Goal: Information Seeking & Learning: Learn about a topic

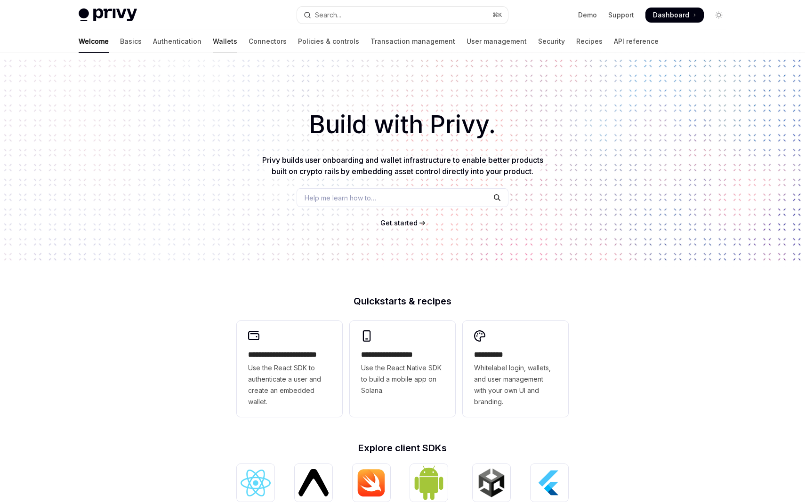
click at [213, 42] on link "Wallets" at bounding box center [225, 41] width 24 height 23
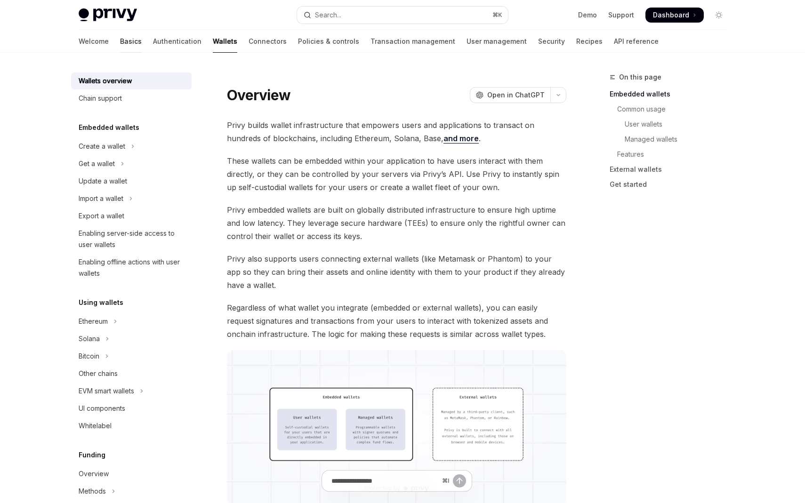
click at [120, 38] on link "Basics" at bounding box center [131, 41] width 22 height 23
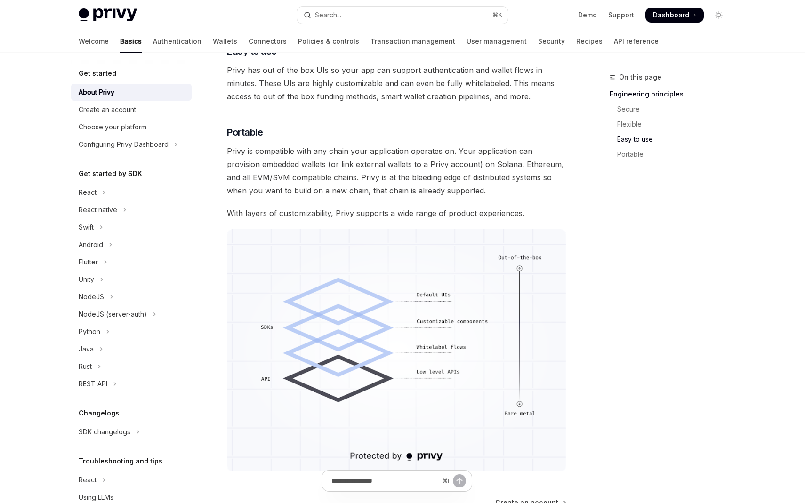
scroll to position [586, 0]
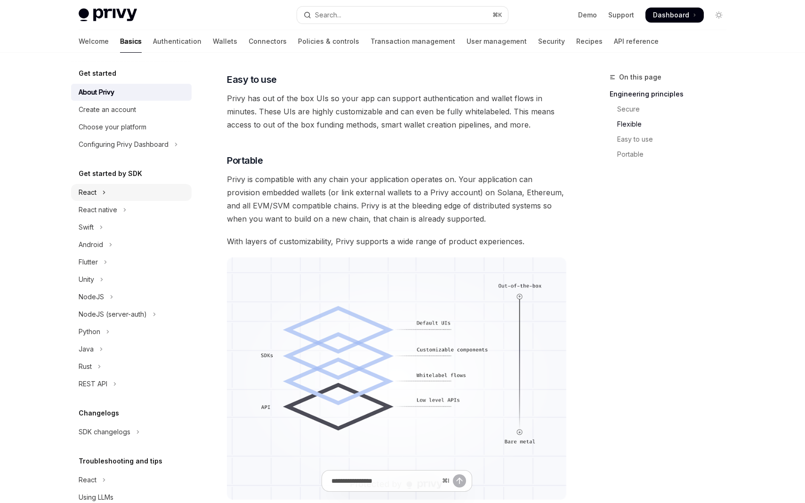
click at [104, 190] on icon "Toggle React section" at bounding box center [104, 192] width 4 height 11
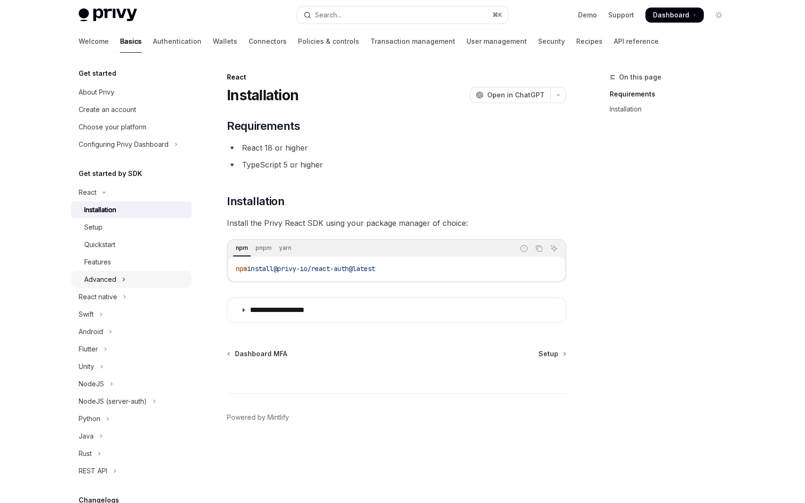
click at [125, 279] on icon "Toggle Advanced section" at bounding box center [124, 279] width 4 height 11
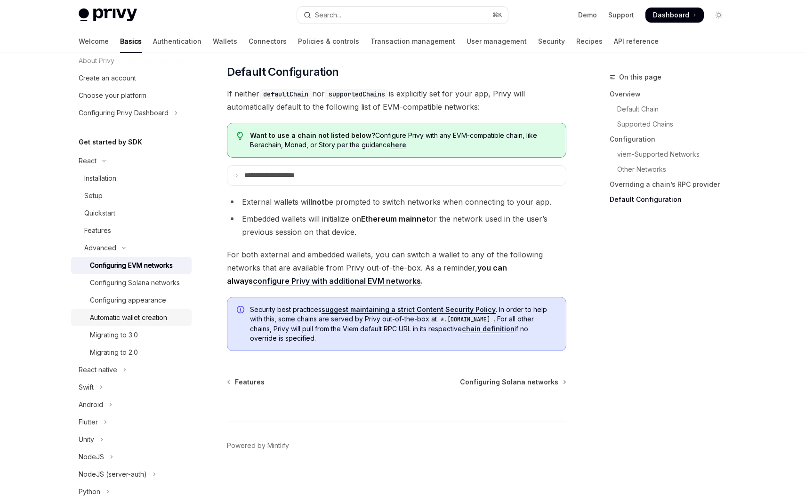
scroll to position [35, 0]
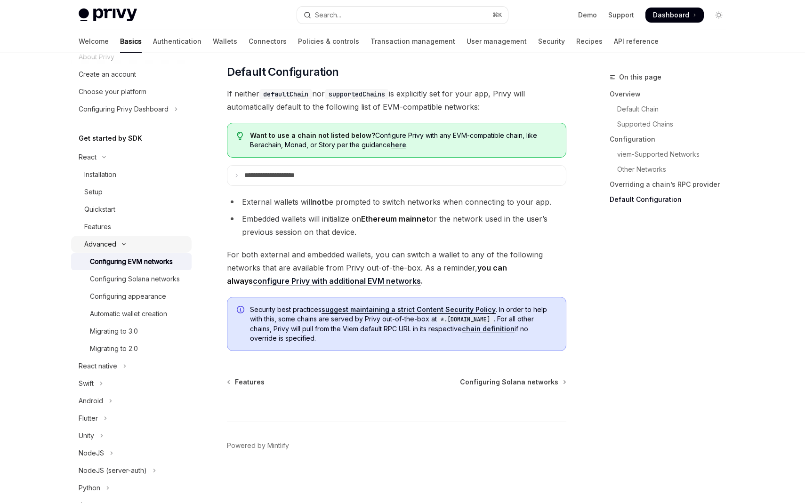
click at [125, 242] on icon "Toggle Advanced section" at bounding box center [123, 244] width 11 height 4
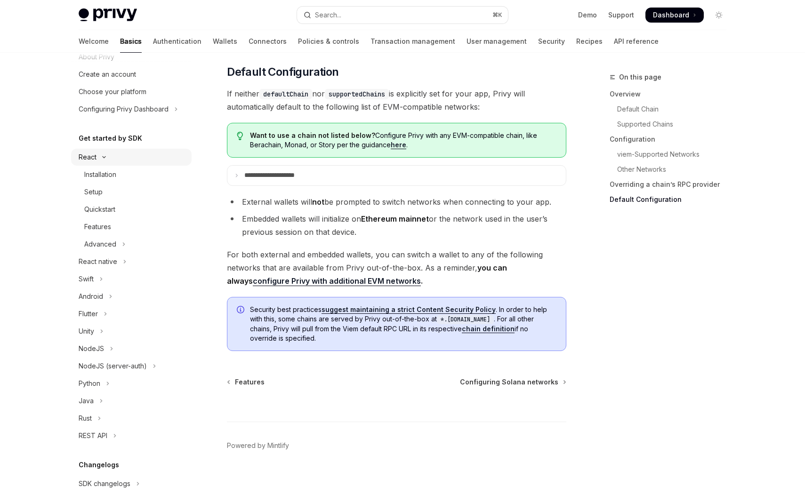
click at [105, 158] on icon "Toggle React section" at bounding box center [103, 157] width 11 height 4
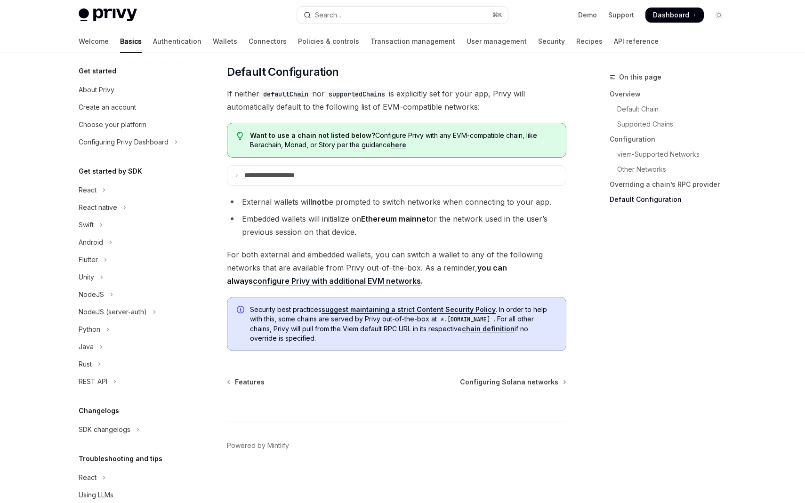
scroll to position [0, 0]
click at [153, 41] on link "Authentication" at bounding box center [177, 41] width 48 height 23
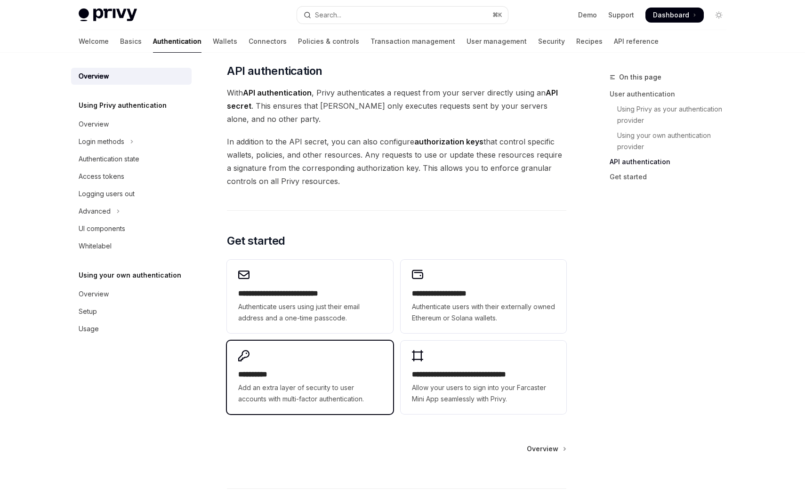
scroll to position [691, 0]
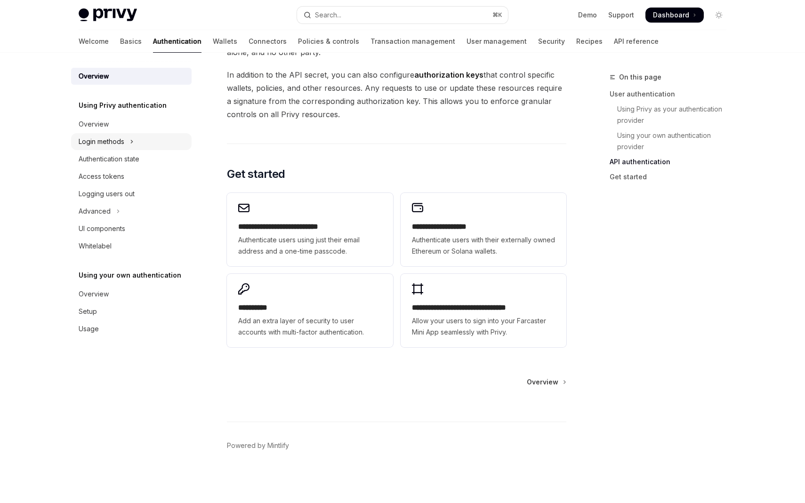
click at [135, 139] on button "Login methods" at bounding box center [131, 141] width 121 height 17
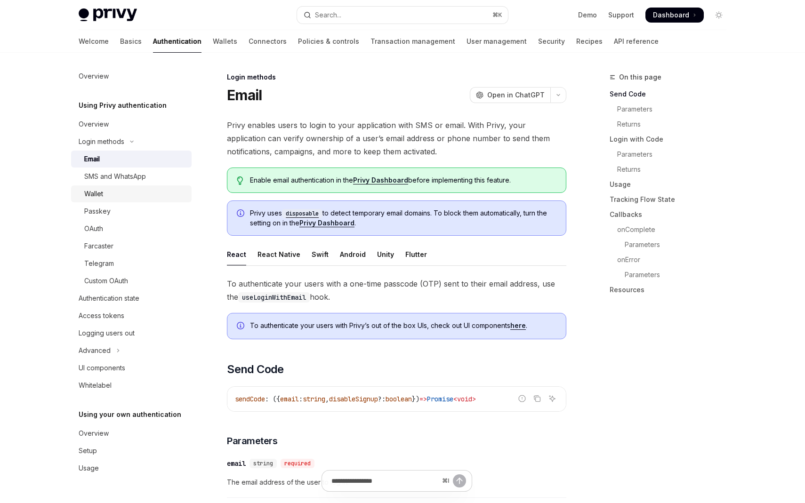
click at [104, 192] on div "Wallet" at bounding box center [135, 193] width 102 height 11
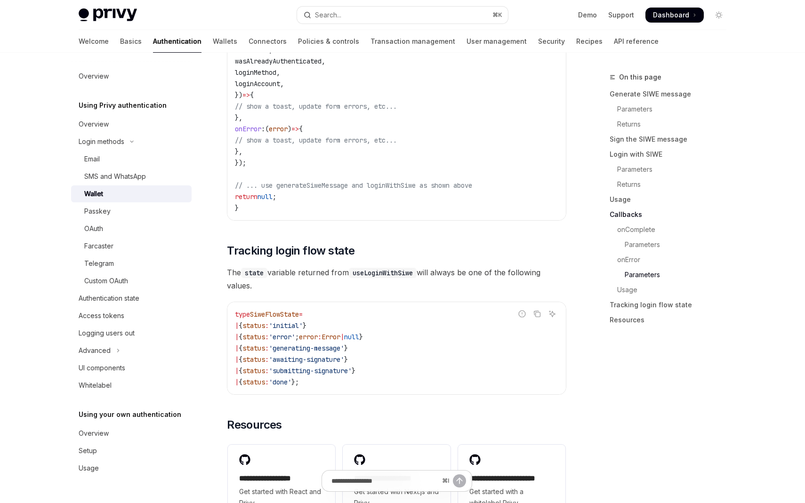
scroll to position [2368, 0]
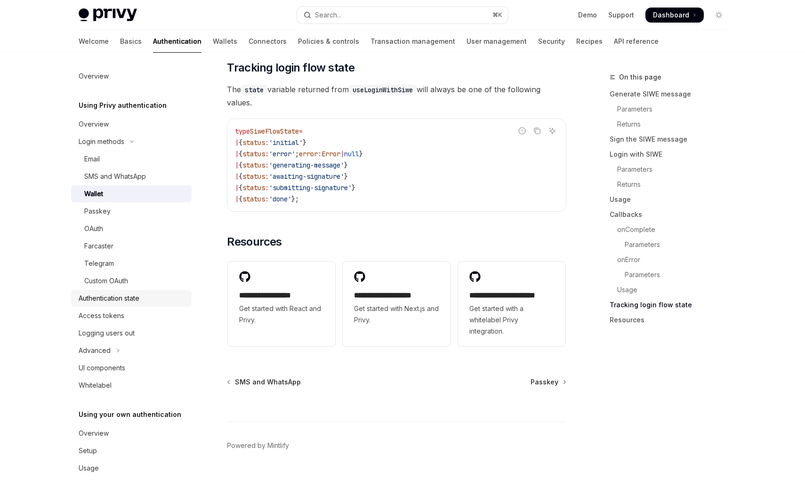
click at [113, 296] on div "Authentication state" at bounding box center [109, 298] width 61 height 11
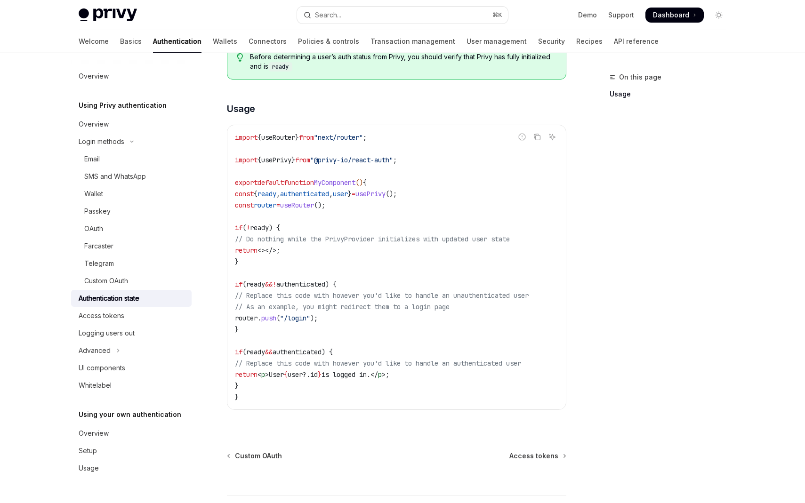
scroll to position [235, 0]
click at [118, 349] on icon "Toggle Advanced section" at bounding box center [118, 350] width 4 height 11
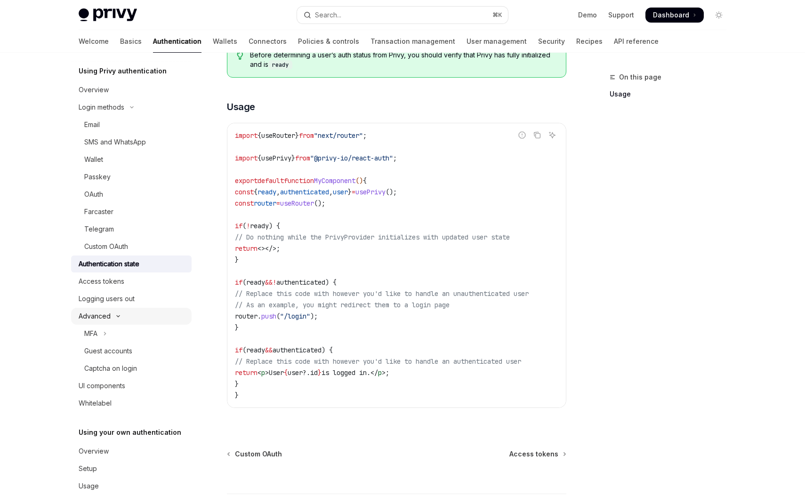
scroll to position [37, 0]
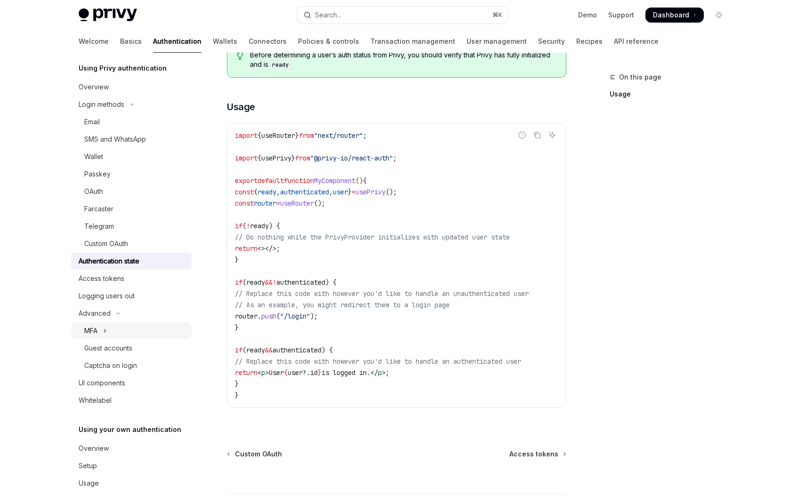
click at [106, 331] on icon "Toggle MFA section" at bounding box center [105, 330] width 4 height 11
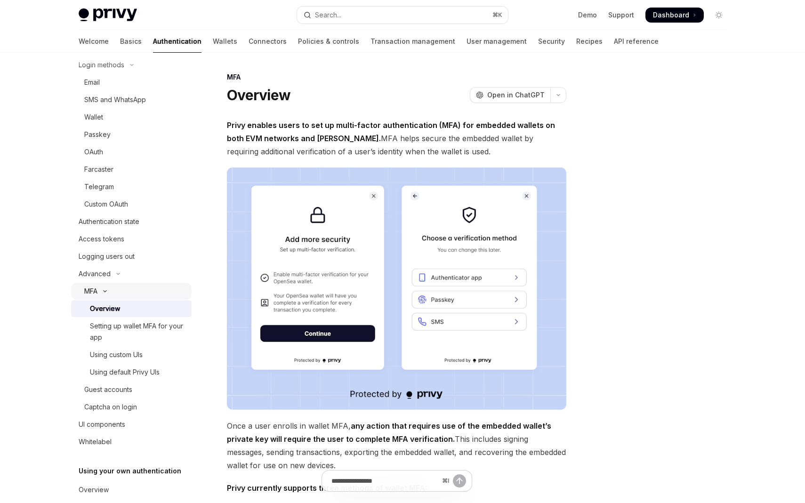
scroll to position [88, 0]
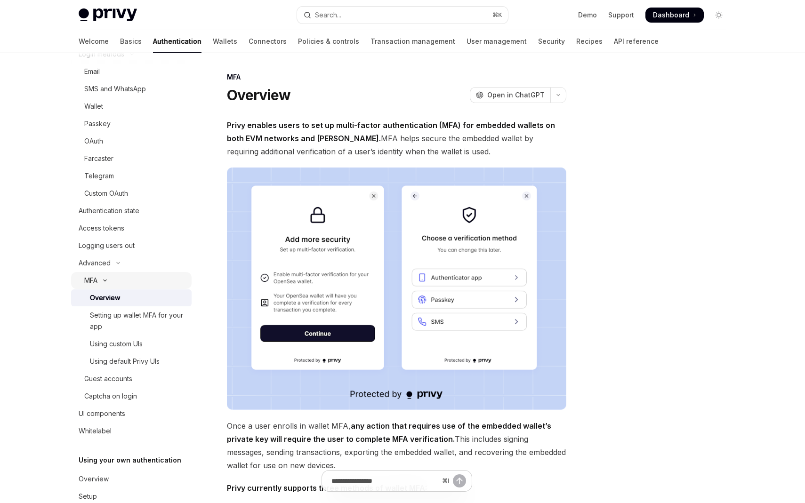
click at [107, 282] on icon "Toggle MFA section" at bounding box center [104, 281] width 11 height 4
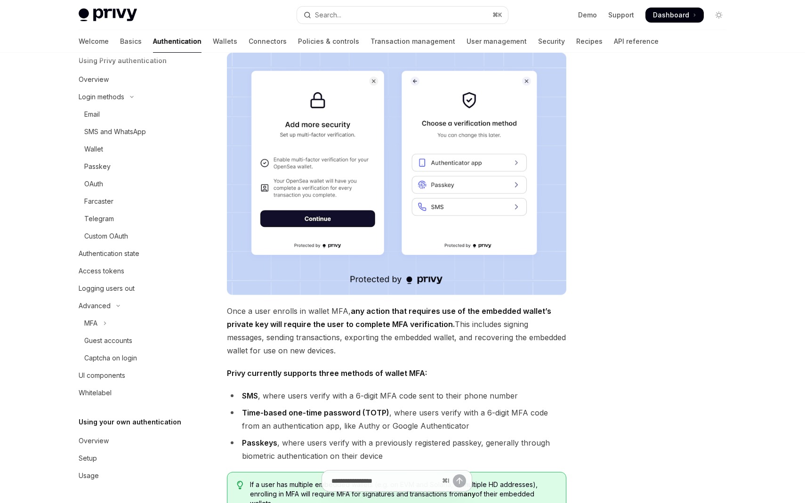
scroll to position [0, 0]
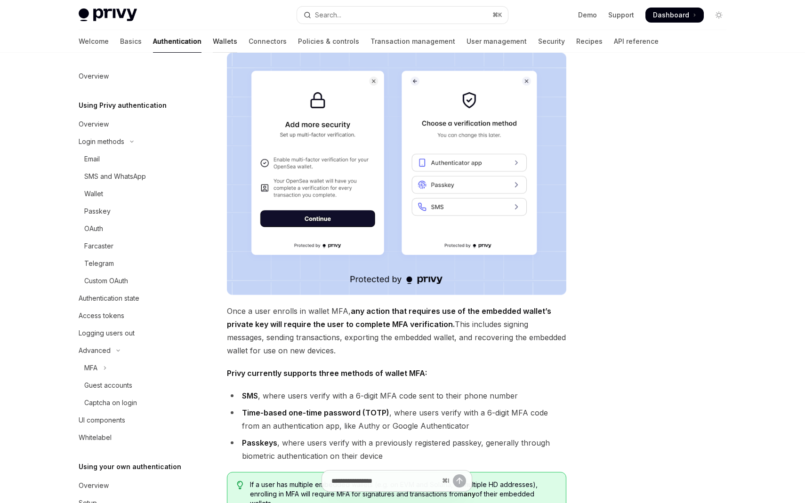
click at [213, 38] on link "Wallets" at bounding box center [225, 41] width 24 height 23
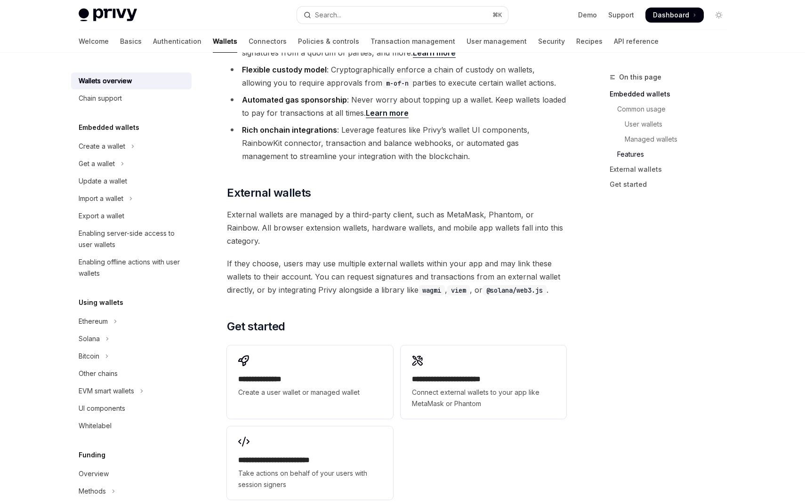
scroll to position [1378, 0]
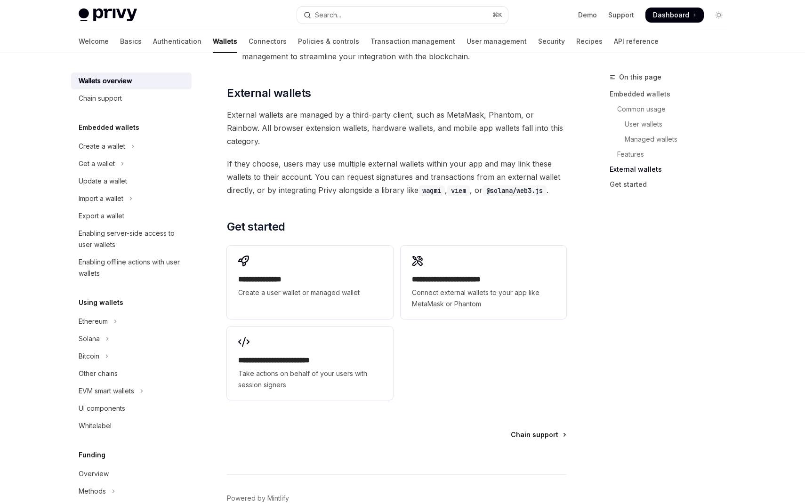
click at [525, 430] on span "Chain support" at bounding box center [535, 434] width 48 height 9
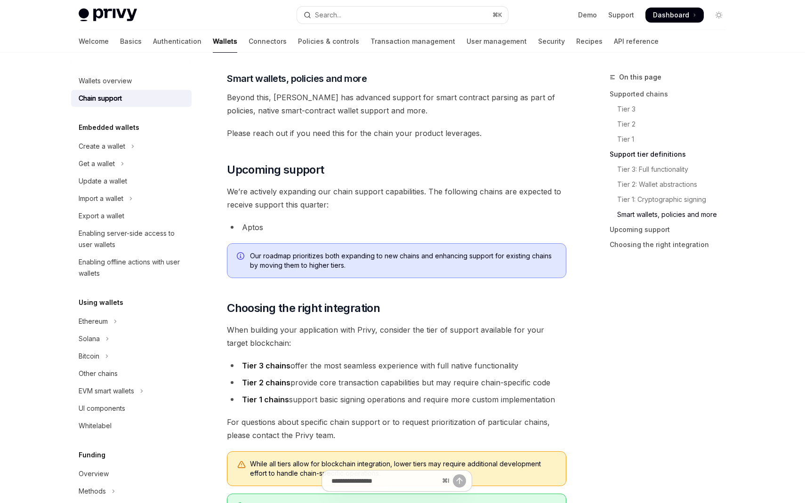
scroll to position [1107, 0]
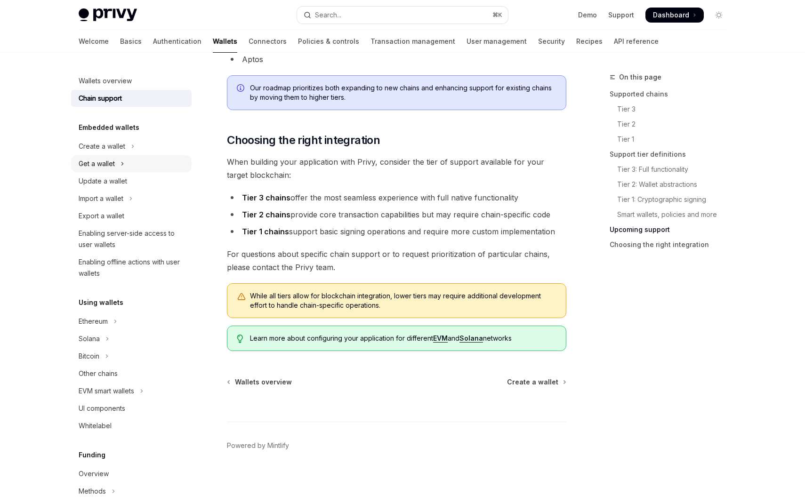
click at [119, 161] on button "Get a wallet" at bounding box center [131, 163] width 121 height 17
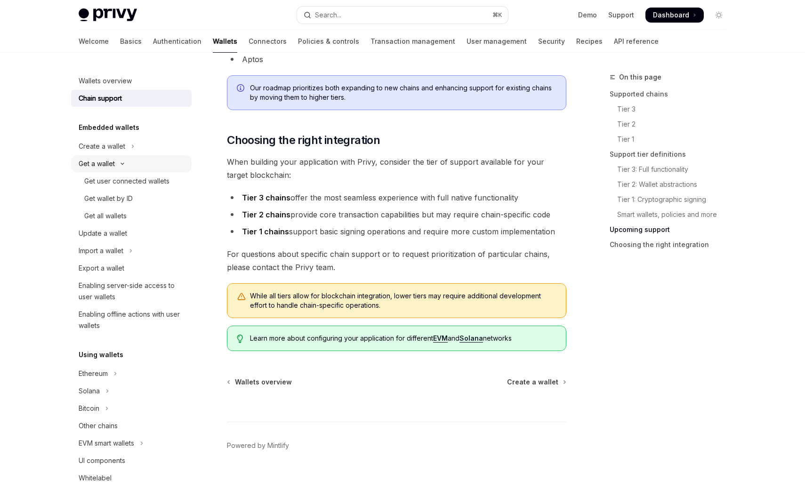
type textarea "*"
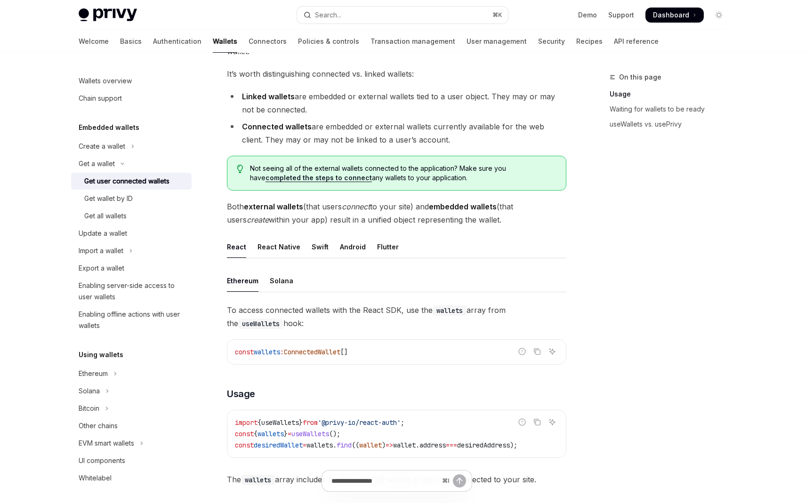
scroll to position [102, 0]
